Goal: Information Seeking & Learning: Learn about a topic

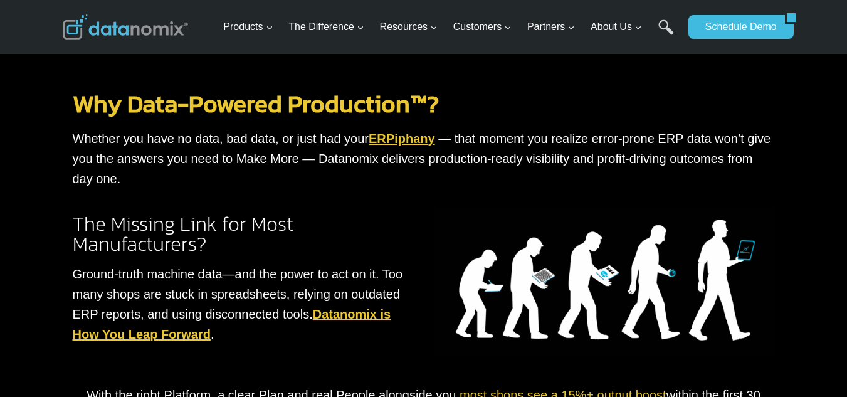
scroll to position [878, 0]
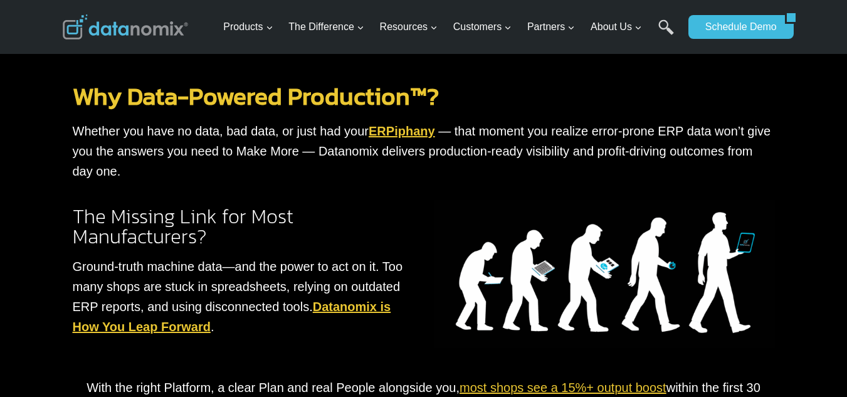
drag, startPoint x: 610, startPoint y: 261, endPoint x: 600, endPoint y: 251, distance: 14.2
click at [610, 261] on img at bounding box center [604, 274] width 341 height 148
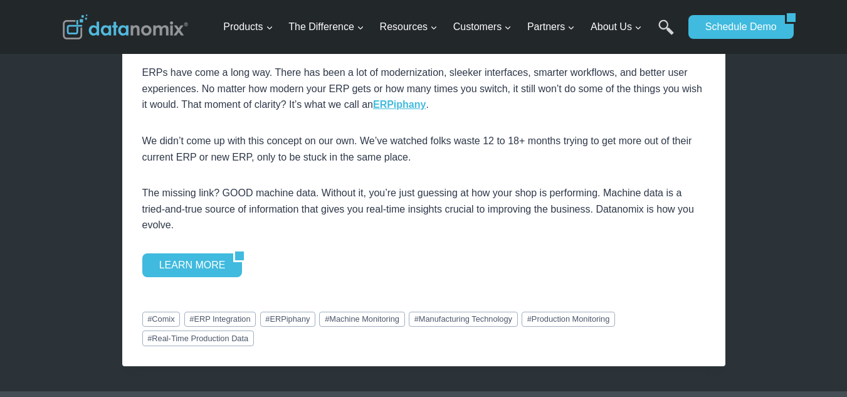
scroll to position [1714, 0]
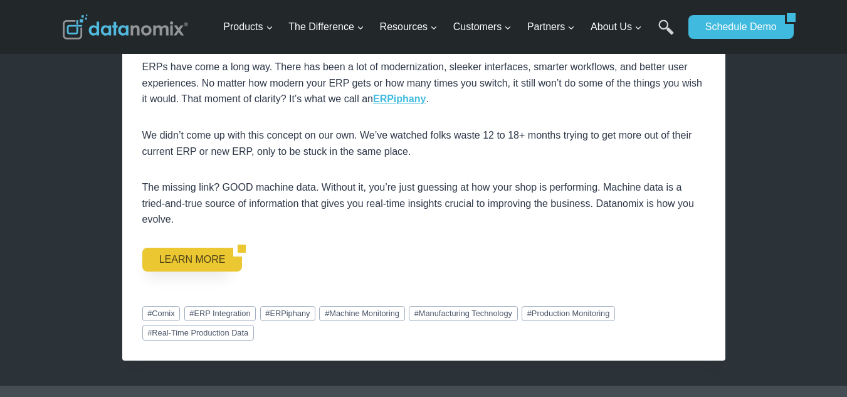
click at [204, 261] on link "LEARN MORE" at bounding box center [188, 260] width 92 height 24
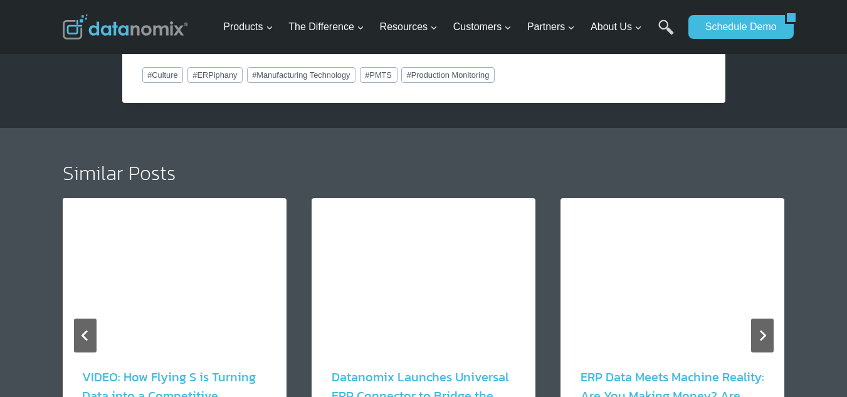
scroll to position [2633, 0]
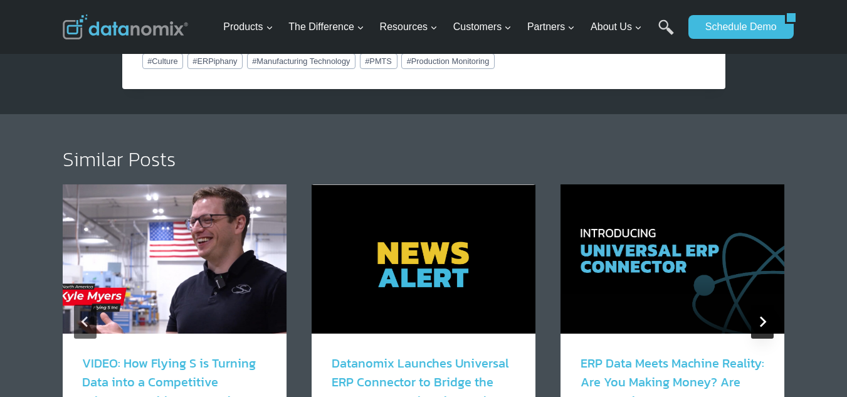
click at [756, 305] on button "Next" at bounding box center [762, 322] width 23 height 34
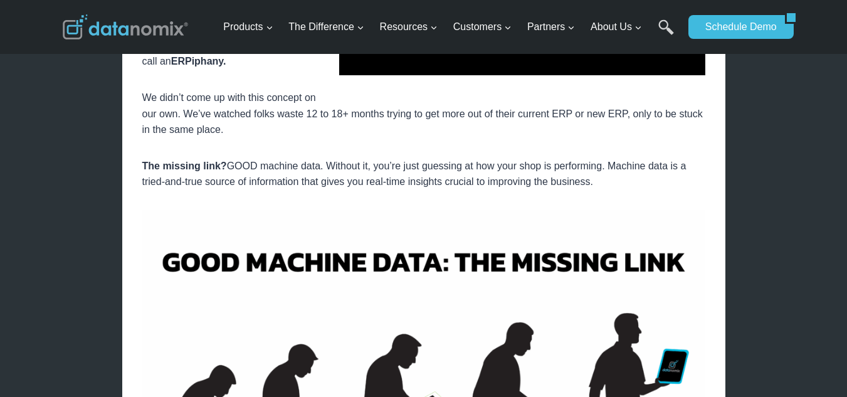
scroll to position [1212, 0]
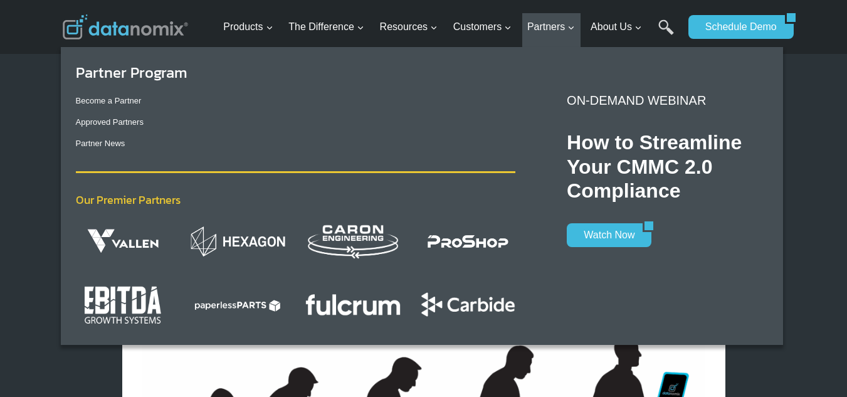
click at [533, 51] on div "Partner Program Become a Partner Approved Partners Partner News Our Premier Par…" at bounding box center [422, 193] width 722 height 292
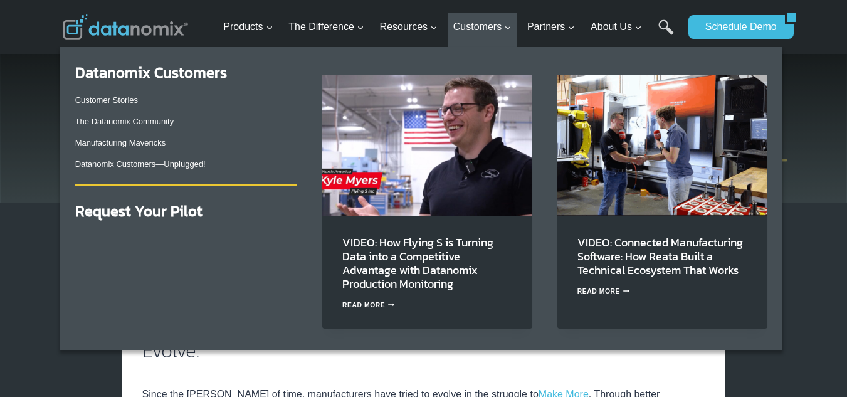
scroll to position [42, 0]
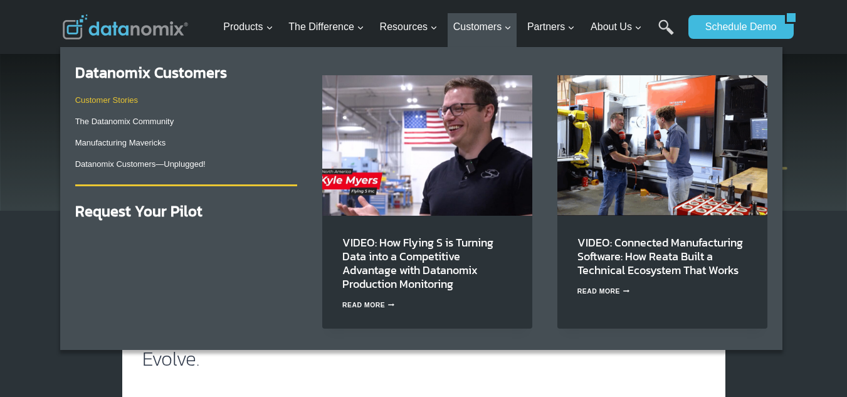
click at [93, 96] on link "Customer Stories" at bounding box center [106, 99] width 63 height 9
